Goal: Book appointment/travel/reservation

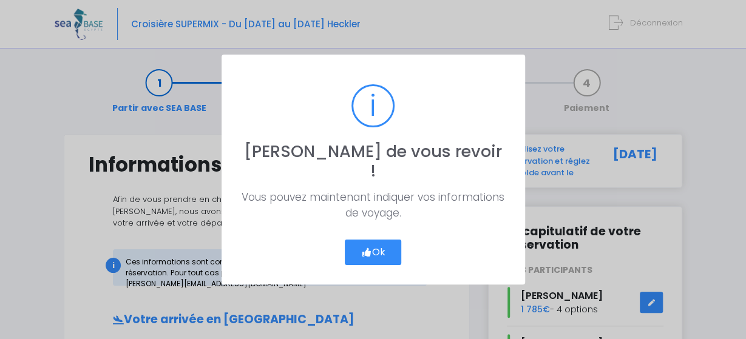
click at [370, 246] on button "Ok" at bounding box center [373, 252] width 57 height 25
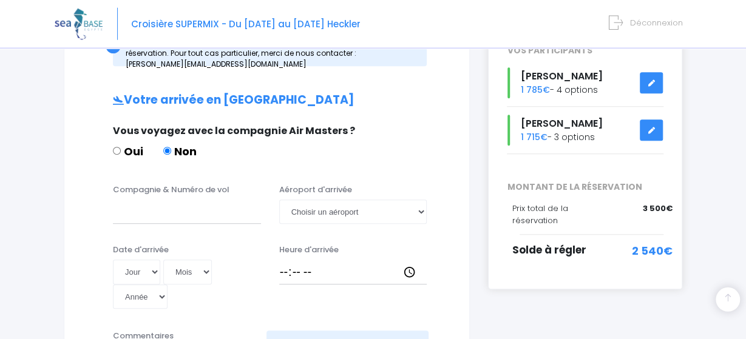
scroll to position [232, 0]
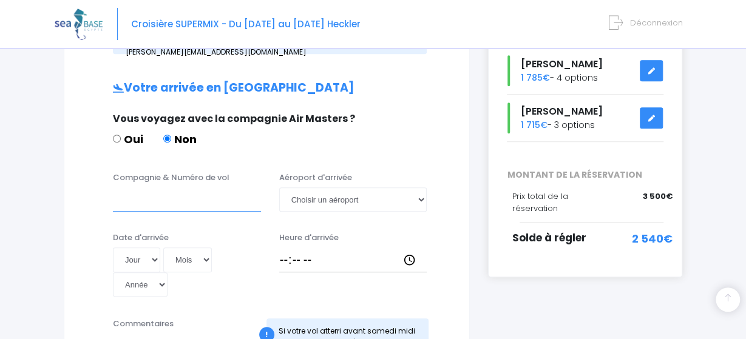
click at [118, 203] on input "Compagnie & Numéro de vol" at bounding box center [187, 200] width 148 height 24
type input "transavia"
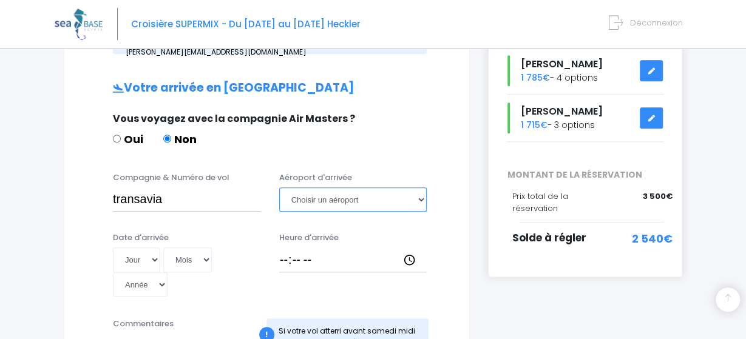
click at [279, 188] on select "Choisir un aéroport Hurghada Marsa Alam" at bounding box center [353, 200] width 148 height 24
select select "Hurghada"
click option "Hurghada" at bounding box center [0, 0] width 0 height 0
click at [113, 248] on select "Jour 01 02 03 04 05 06 07 08 09 10 11 12 13 14 15 16 17 18 19 20 21 22 23 24 25…" at bounding box center [136, 260] width 47 height 24
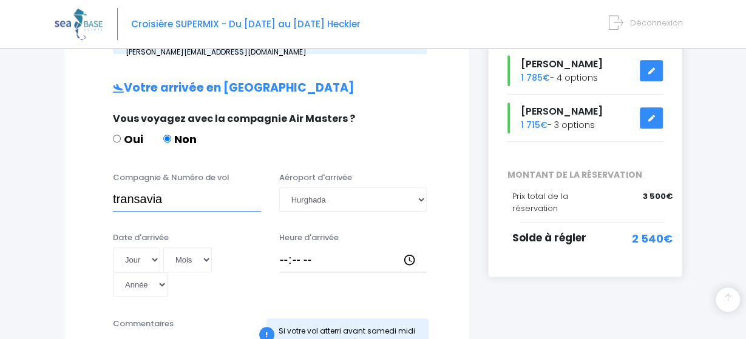
click at [185, 199] on input "transavia" at bounding box center [187, 200] width 148 height 24
click at [113, 248] on select "Jour 01 02 03 04 05 06 07 08 09 10 11 12 13 14 15 16 17 18 19 20 21 22 23 24 25…" at bounding box center [136, 260] width 47 height 24
select select "15"
click option "15" at bounding box center [0, 0] width 0 height 0
click at [163, 248] on select "Mois 01 02 03 04 05 06 07 08 09 10 11 12" at bounding box center [187, 260] width 49 height 24
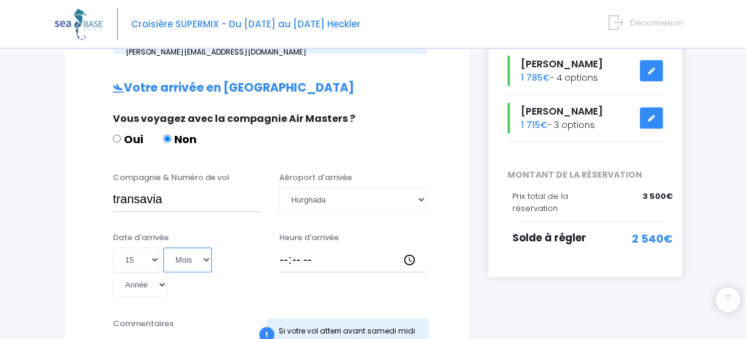
select select "11"
click option "11" at bounding box center [0, 0] width 0 height 0
click at [113, 272] on select "Année 2045 2044 2043 2042 2041 2040 2039 2038 2037 2036 2035 2034 2033 2032 203…" at bounding box center [140, 284] width 55 height 24
select select "2025"
click option "2025" at bounding box center [0, 0] width 0 height 0
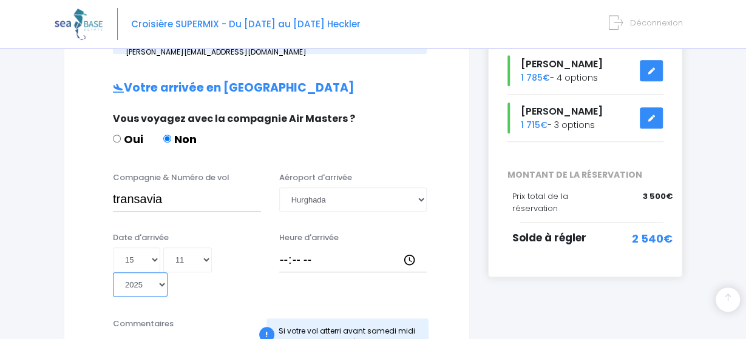
type input "2025-11-15"
click at [223, 273] on div "Jour 01 02 03 04 05 06 07 08 09 10 11 12 13 14 15 16 17 18 19 20 21 22 23 24 25…" at bounding box center [187, 272] width 148 height 49
click at [116, 200] on input "transavia" at bounding box center [187, 200] width 148 height 24
click at [186, 200] on input "Transavia" at bounding box center [187, 200] width 148 height 24
type input "Transavia TO8062"
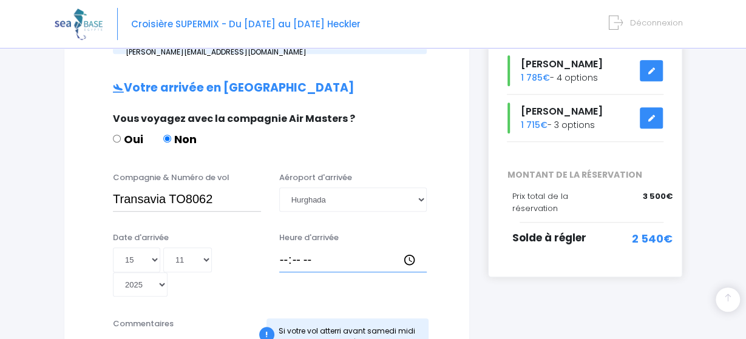
click at [281, 262] on input "Heure d'arrivée" at bounding box center [353, 260] width 148 height 24
type input "14:30"
click at [401, 146] on div "Oui Non" at bounding box center [265, 141] width 305 height 21
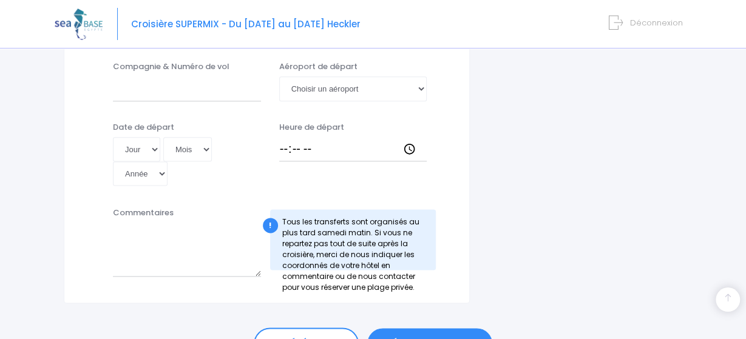
scroll to position [715, 0]
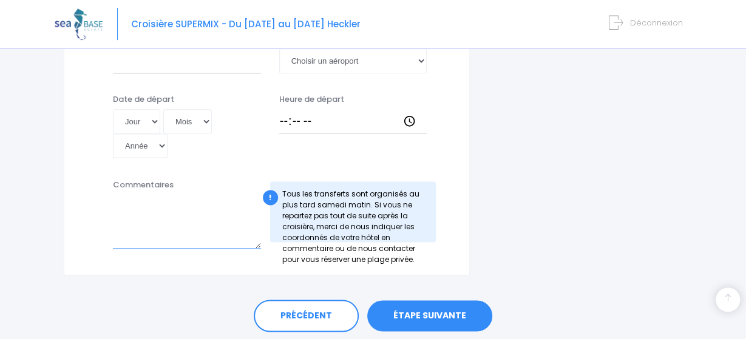
click at [135, 198] on textarea "Commentaires" at bounding box center [187, 221] width 148 height 53
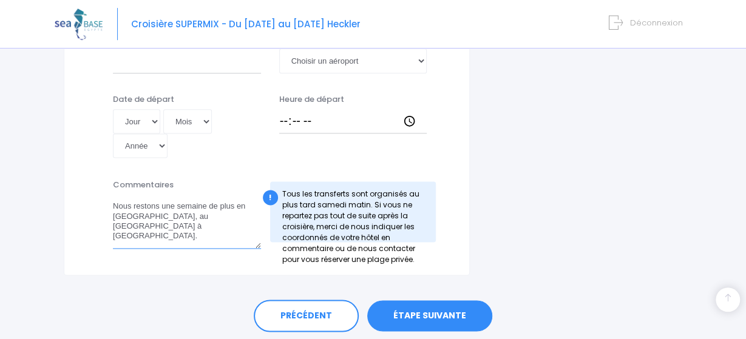
click at [184, 214] on textarea "Nous restons une semaine de plus en Egypte, au Seagull beach resort à Hurghada." at bounding box center [187, 221] width 148 height 53
click at [208, 212] on textarea "Nous restons une semaine de plus en Egypte, au Seagull Beach resort à Hurghada." at bounding box center [187, 221] width 148 height 53
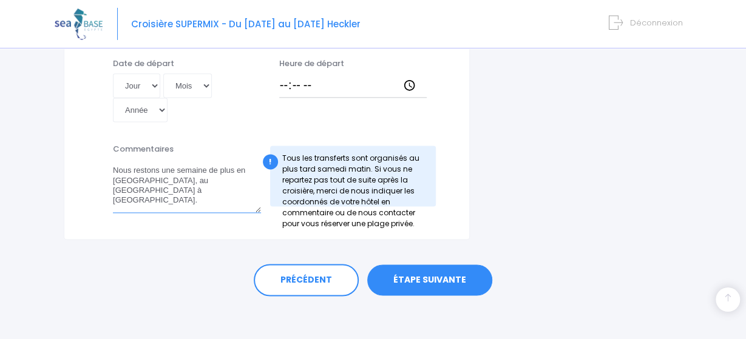
scroll to position [755, 0]
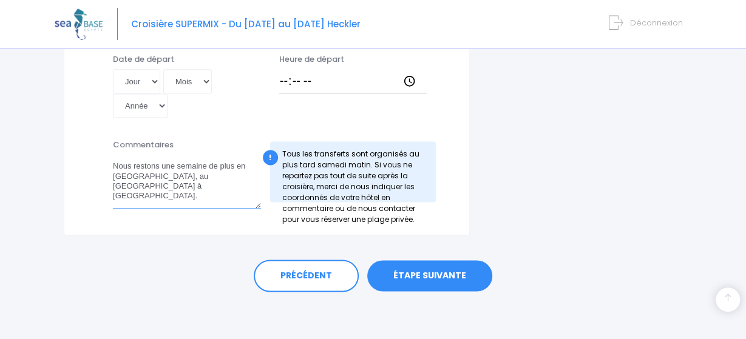
type textarea "Nous restons une semaine de plus en Egypte, au Seagull Beach Resort à Hurghada."
click at [416, 272] on link "ÉTAPE SUIVANTE" at bounding box center [429, 276] width 125 height 32
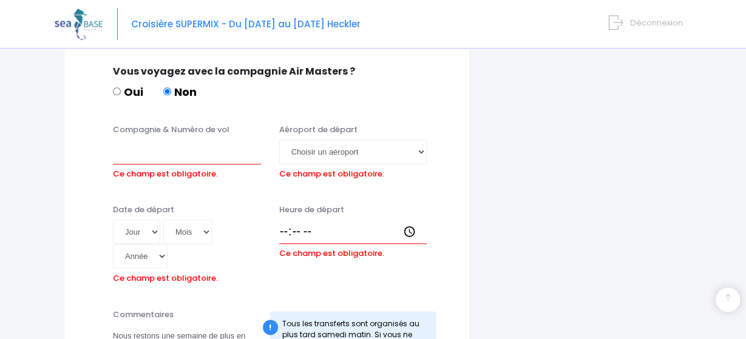
scroll to position [607, 0]
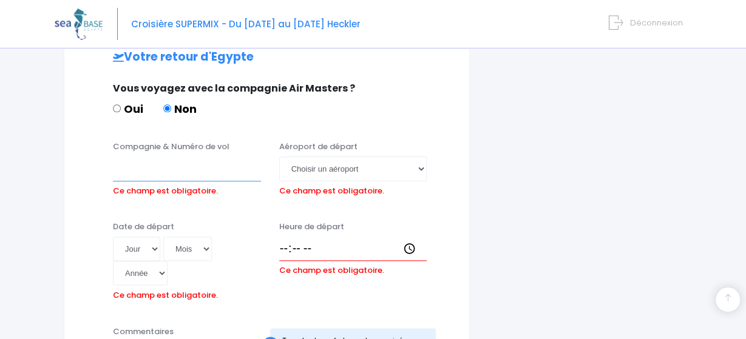
click at [114, 172] on input "Compagnie & Numéro de vol" at bounding box center [187, 169] width 148 height 24
type input "TO8063"
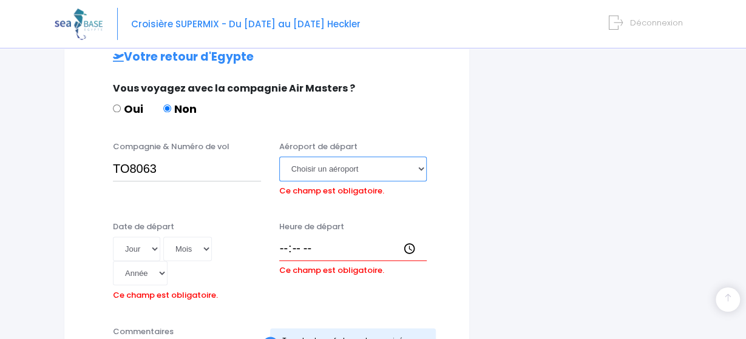
click at [279, 157] on select "Choisir un aéroport Hurghada Marsa Alam" at bounding box center [353, 169] width 148 height 24
select select "Hurghada"
click option "Hurghada" at bounding box center [0, 0] width 0 height 0
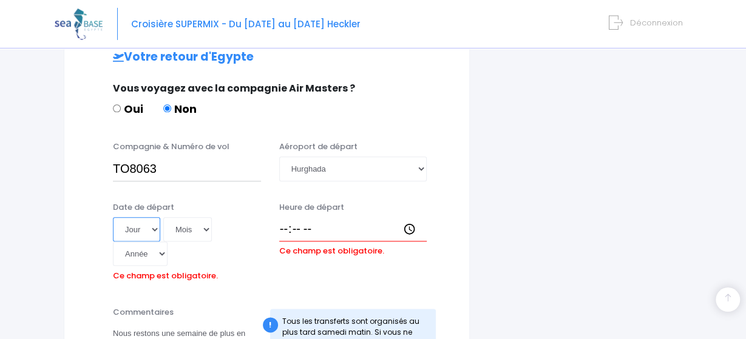
click at [113, 217] on select "Jour 01 02 03 04 05 06 07 08 09 10 11 12 13 14 15 16 17 18 19 20 21 22 23 24 25…" at bounding box center [136, 229] width 47 height 24
select select "29"
click option "29" at bounding box center [0, 0] width 0 height 0
click at [163, 217] on select "Mois 01 02 03 04 05 06 07 08 09 10 11 12" at bounding box center [187, 229] width 49 height 24
select select "11"
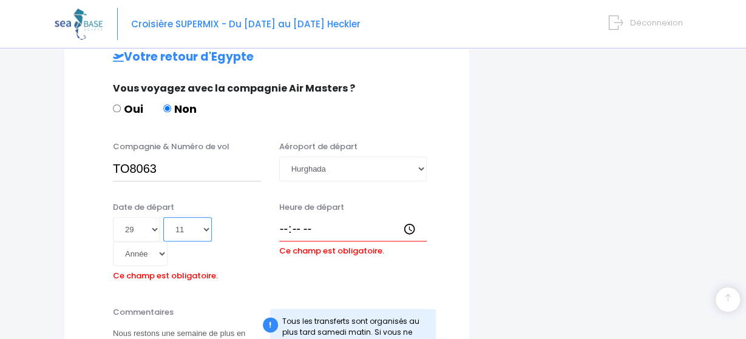
click option "11" at bounding box center [0, 0] width 0 height 0
click at [113, 242] on select "Année 2045 2044 2043 2042 2041 2040 2039 2038 2037 2036 2035 2034 2033 2032 203…" at bounding box center [140, 254] width 55 height 24
select select "2025"
click option "2025" at bounding box center [0, 0] width 0 height 0
type input "2025-11-29"
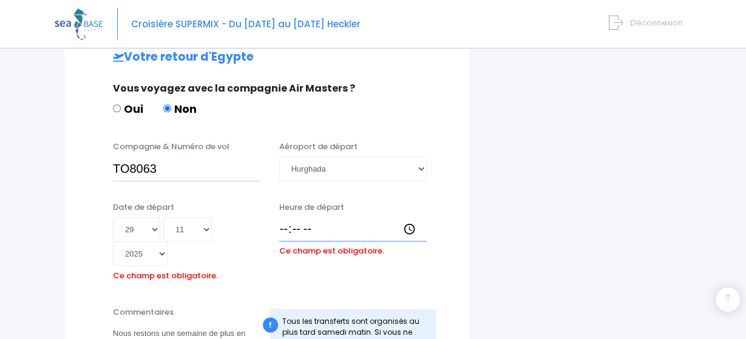
click at [282, 231] on input "Heure de départ" at bounding box center [353, 229] width 148 height 24
type input "15:25"
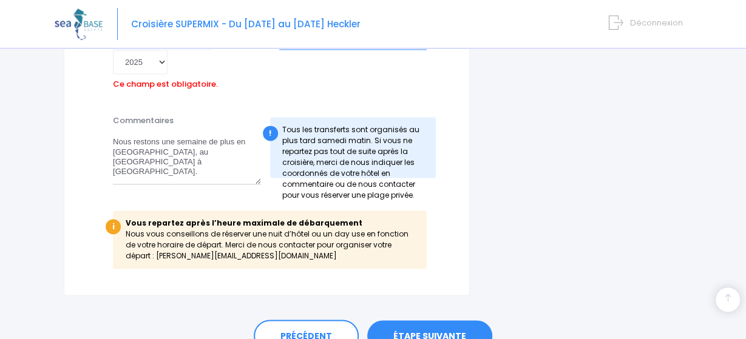
scroll to position [858, 0]
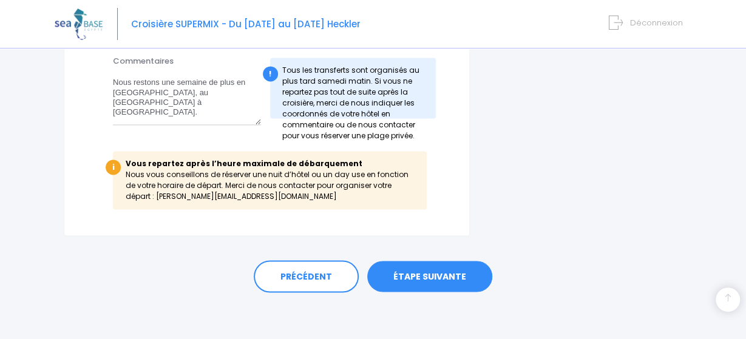
click at [407, 275] on link "ÉTAPE SUIVANTE" at bounding box center [429, 277] width 125 height 32
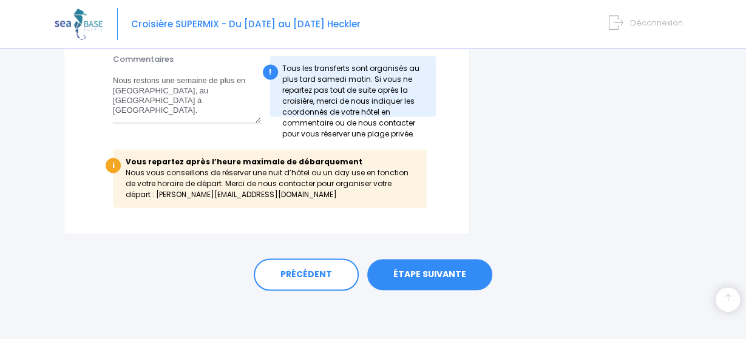
scroll to position [839, 0]
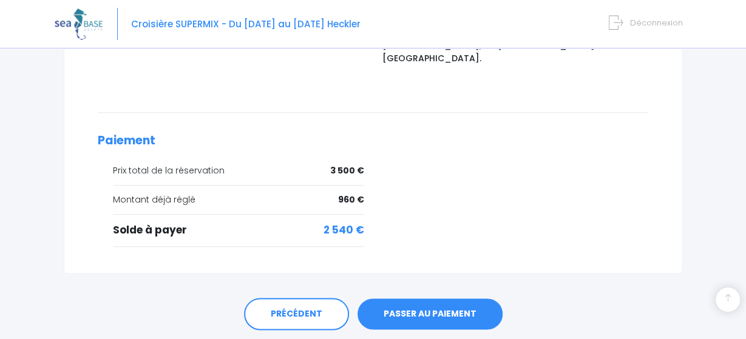
scroll to position [590, 0]
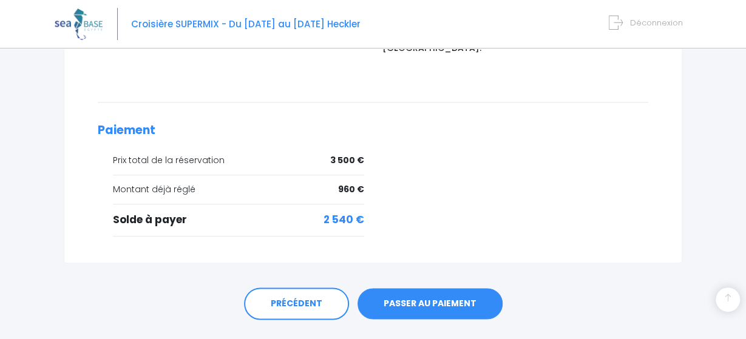
click at [416, 288] on link "PASSER AU PAIEMENT" at bounding box center [429, 304] width 145 height 32
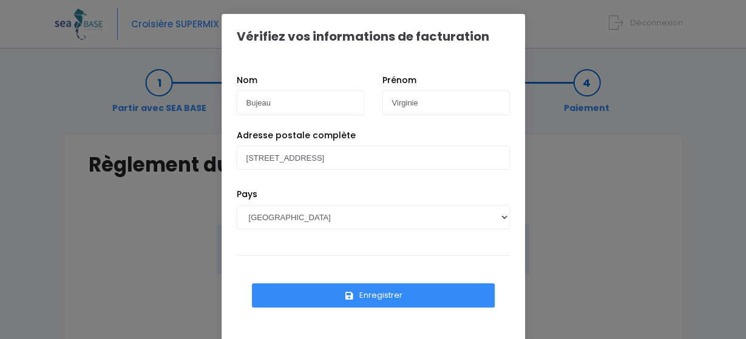
click at [313, 299] on button "Enregistrer" at bounding box center [373, 295] width 243 height 24
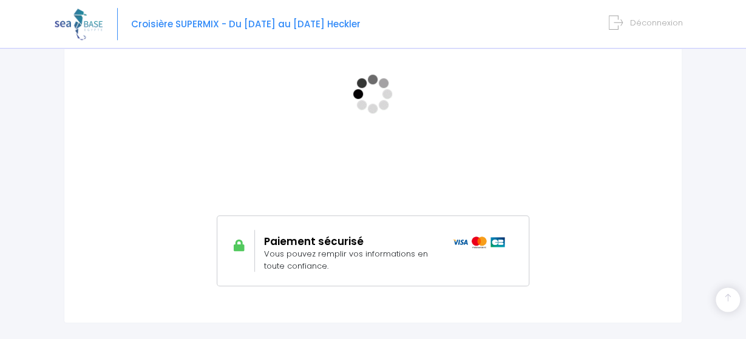
scroll to position [300, 0]
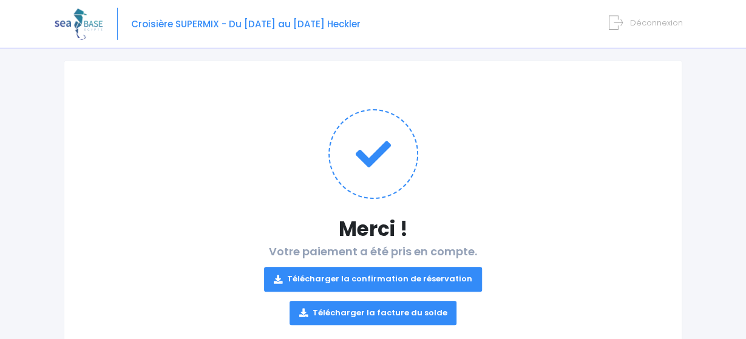
scroll to position [115, 0]
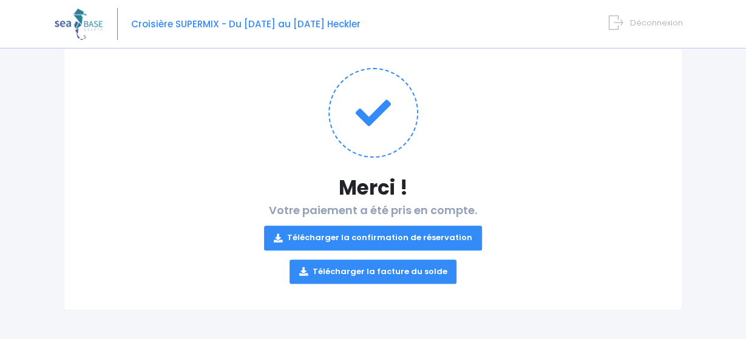
click at [336, 234] on link "Télécharger la confirmation de réservation" at bounding box center [373, 238] width 218 height 24
